Goal: Task Accomplishment & Management: Manage account settings

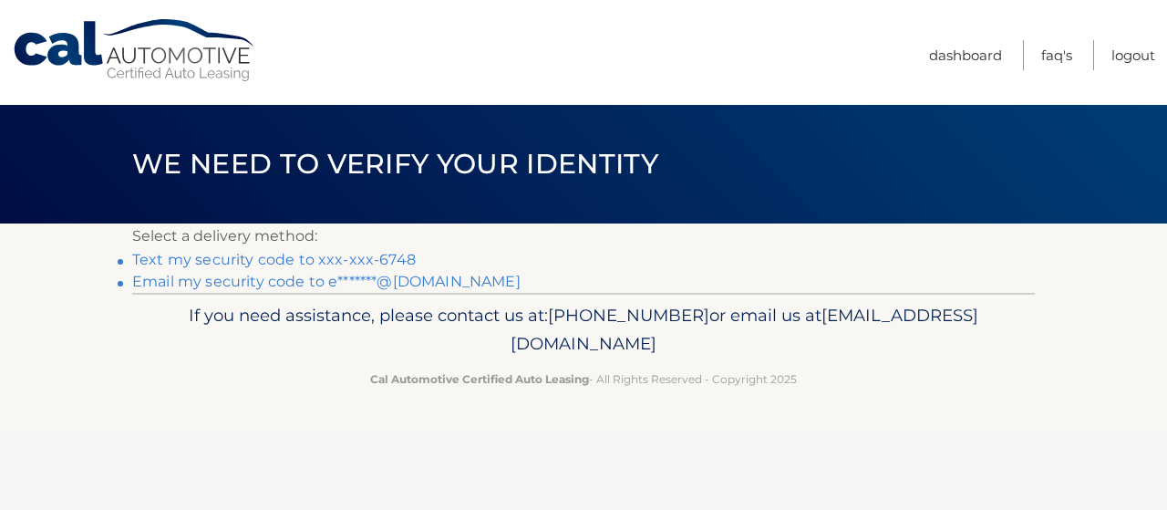
click at [284, 287] on link "Email my security code to e*******@yahoo.com" at bounding box center [326, 281] width 388 height 17
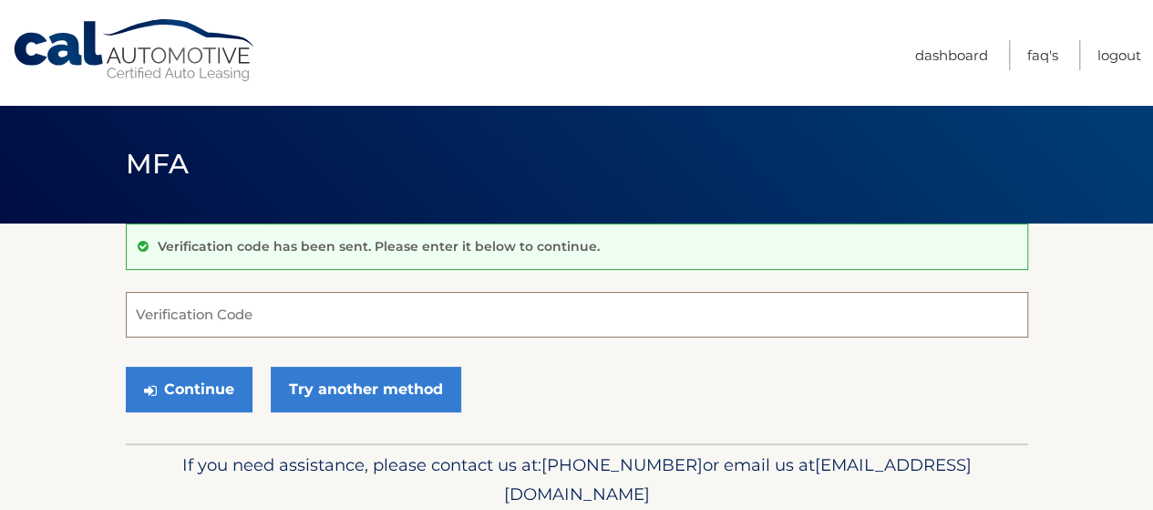
paste input "250061"
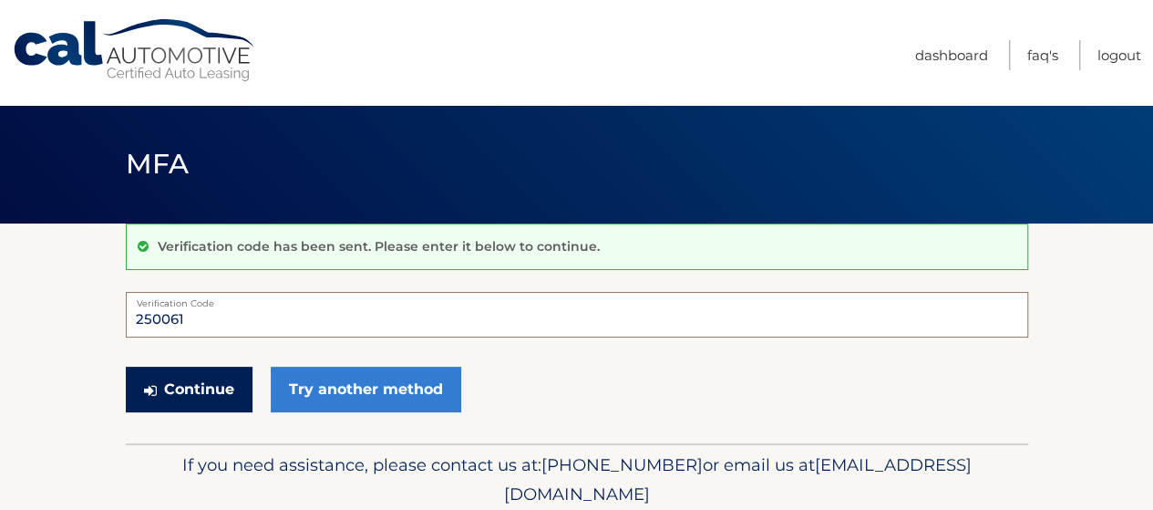
type input "250061"
click at [196, 380] on button "Continue" at bounding box center [189, 390] width 127 height 46
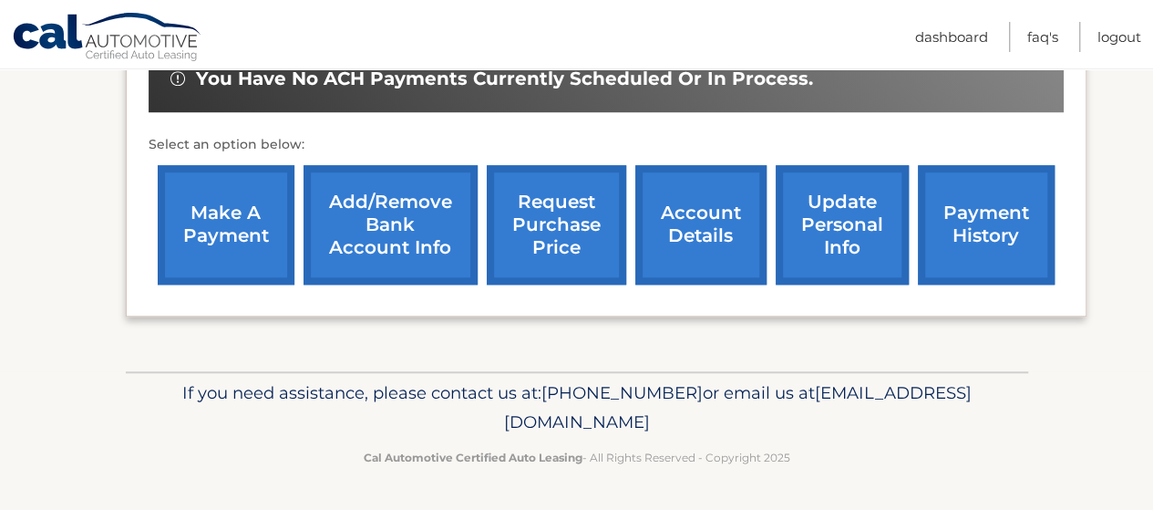
scroll to position [731, 0]
click at [707, 223] on link "account details" at bounding box center [701, 224] width 131 height 119
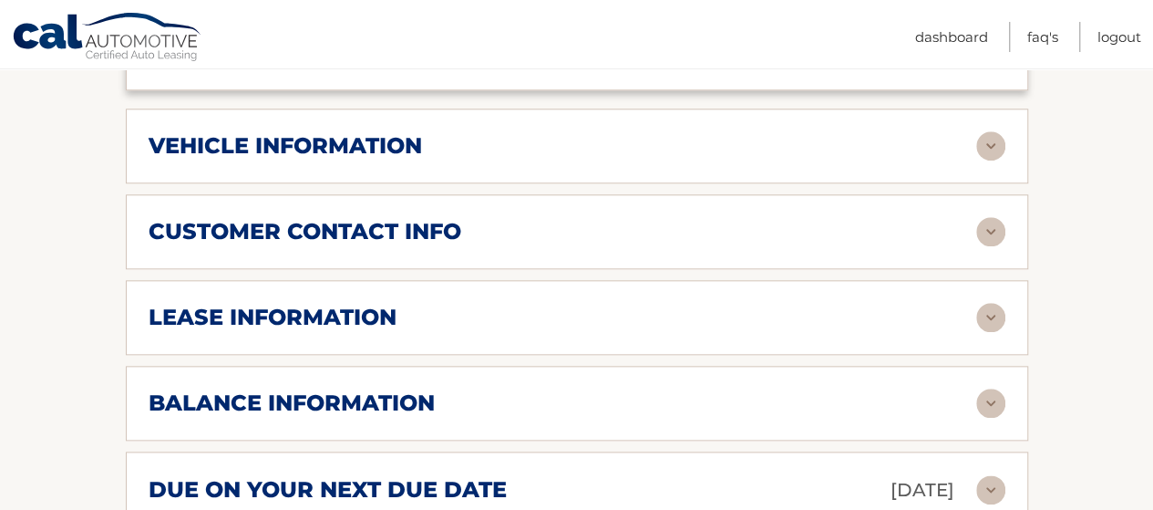
scroll to position [912, 0]
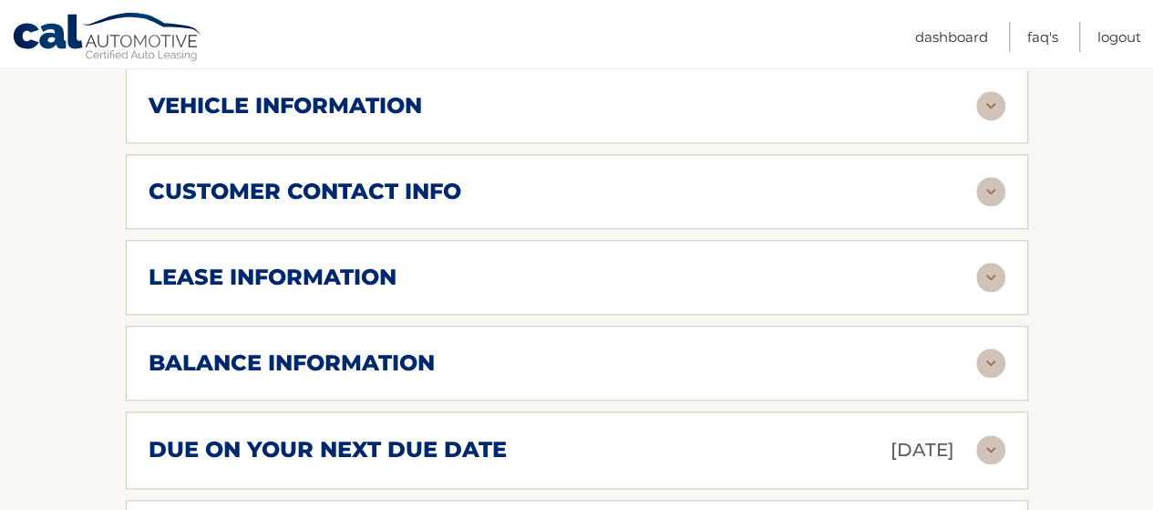
click at [987, 278] on img at bounding box center [991, 277] width 29 height 29
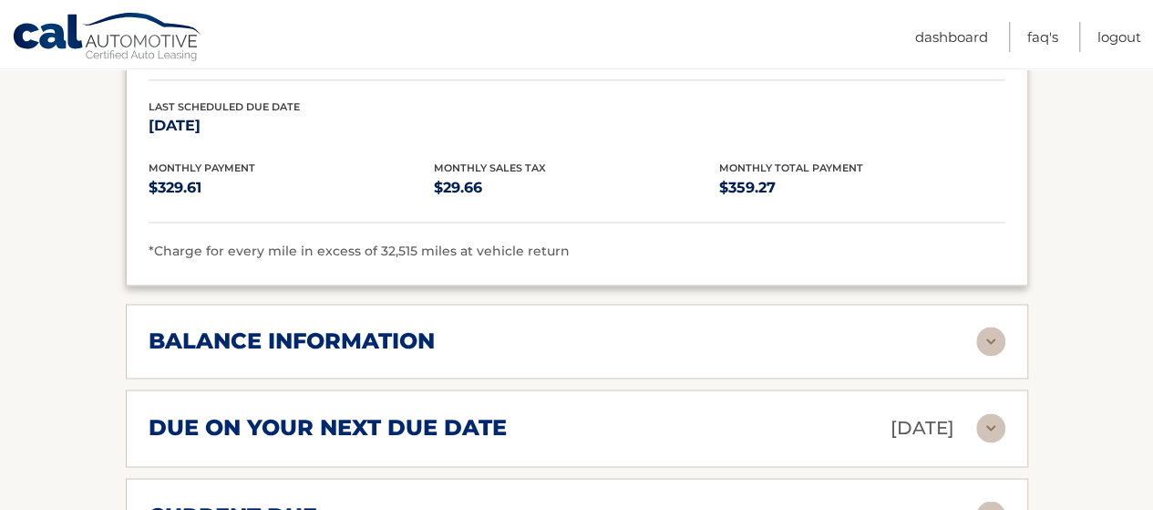
scroll to position [1276, 0]
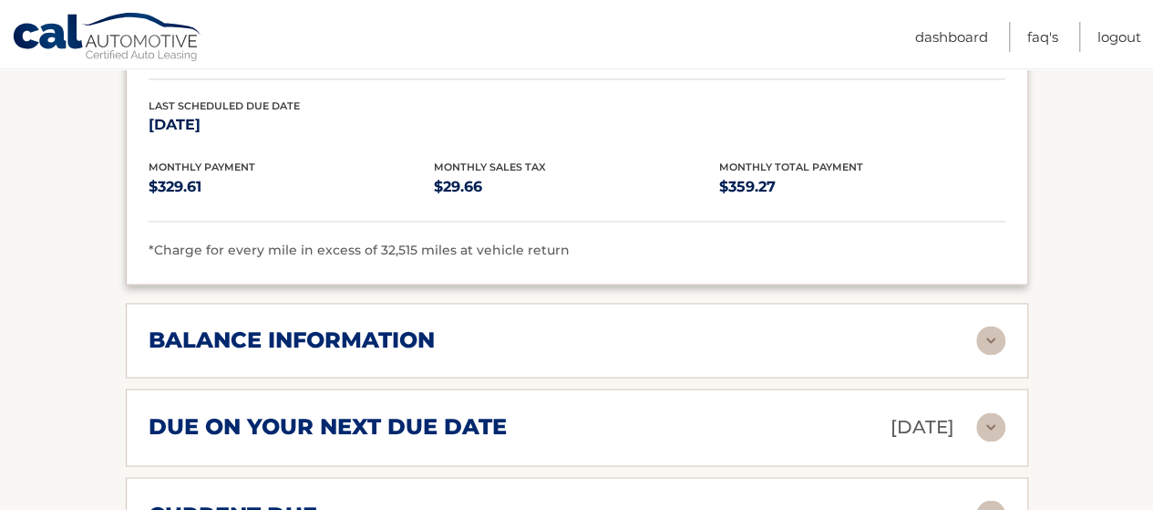
click at [997, 335] on img at bounding box center [991, 340] width 29 height 29
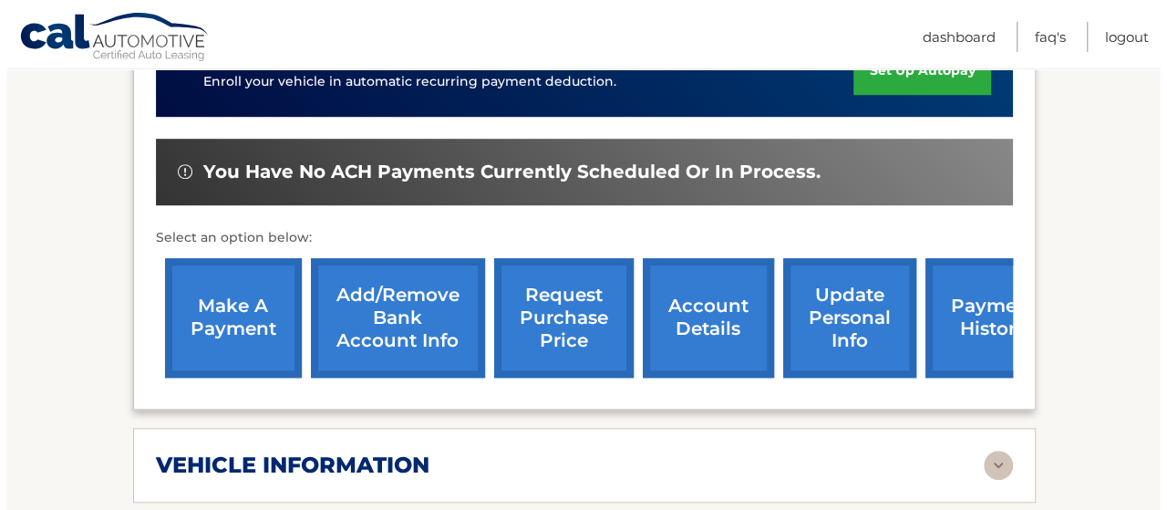
scroll to position [547, 0]
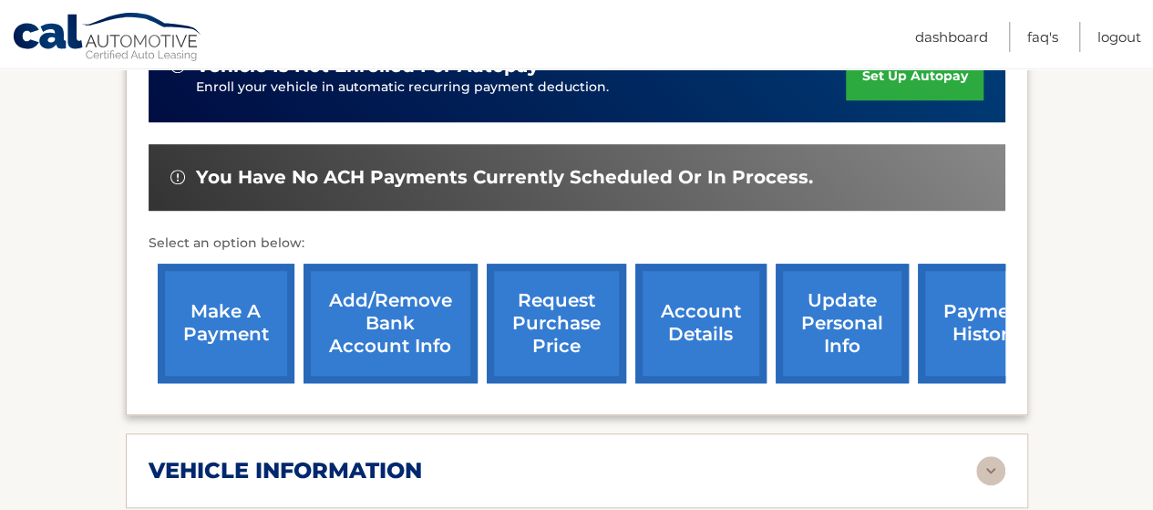
click at [565, 320] on link "request purchase price" at bounding box center [557, 323] width 140 height 119
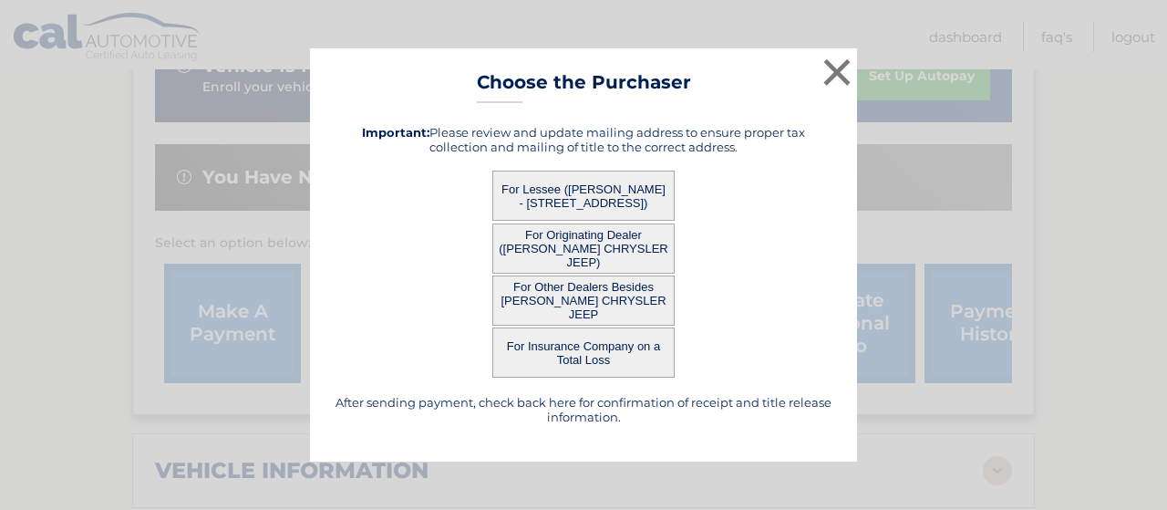
click at [565, 199] on button "For Lessee (VASILEIOS ANDRIOPOULOS - 625 Georgetown Road, , Wallingford, PA 190…" at bounding box center [583, 196] width 182 height 50
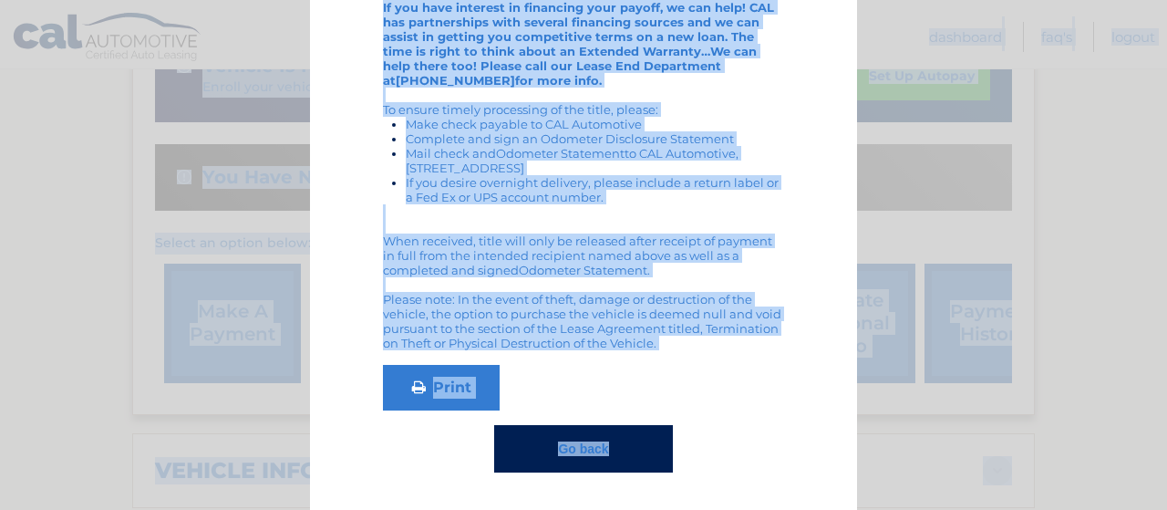
scroll to position [481, 0]
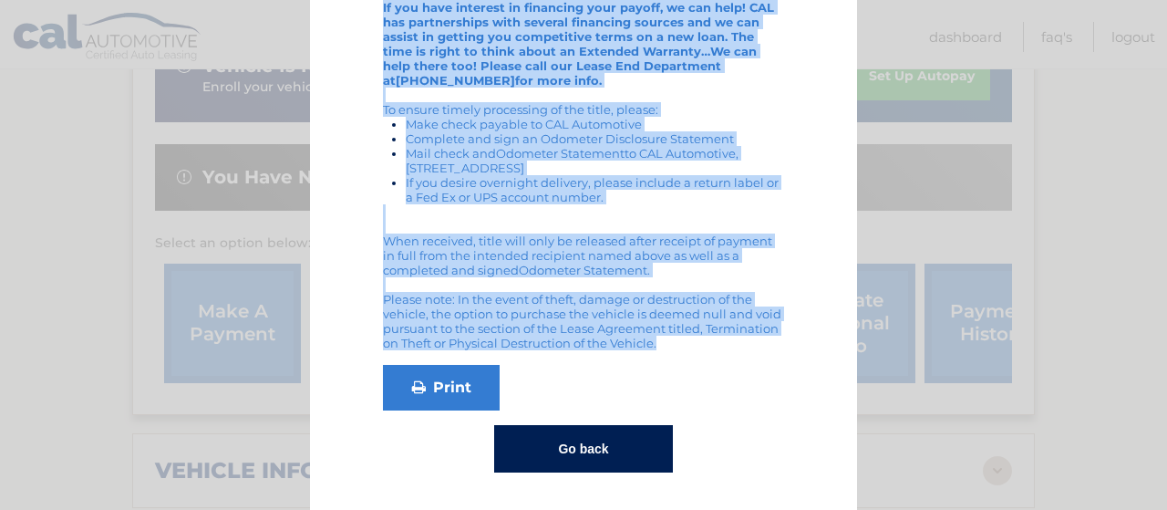
drag, startPoint x: 455, startPoint y: 36, endPoint x: 733, endPoint y: 378, distance: 441.4
click at [733, 378] on div "× Choose the Purchaser Go back to menu After sending payment, check back here f…" at bounding box center [583, 24] width 547 height 971
copy div "Choose the Purchaser Go back to menu After sending payment, check back here for…"
